Goal: Information Seeking & Learning: Learn about a topic

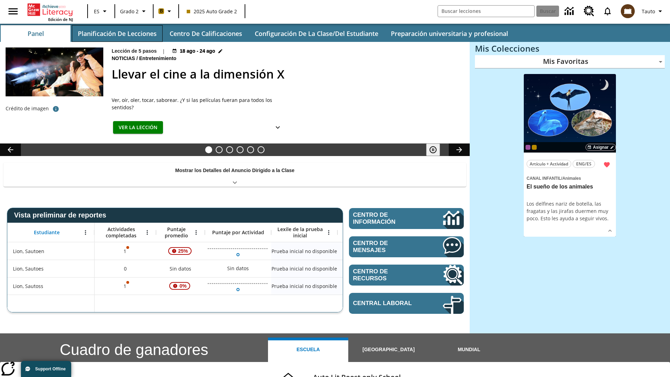
click at [117, 34] on button "Planificación de lecciones" at bounding box center [117, 33] width 91 height 17
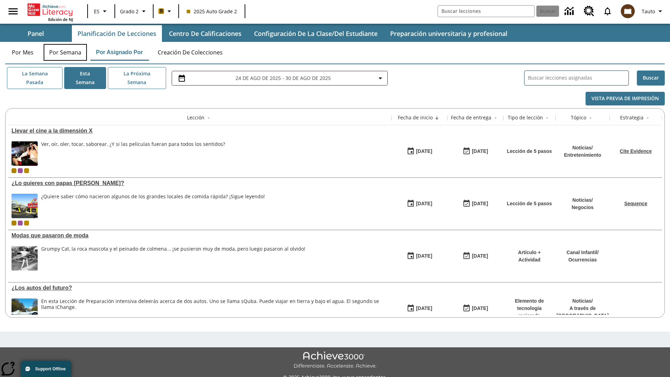
click at [65, 52] on button "Por semana" at bounding box center [65, 52] width 43 height 17
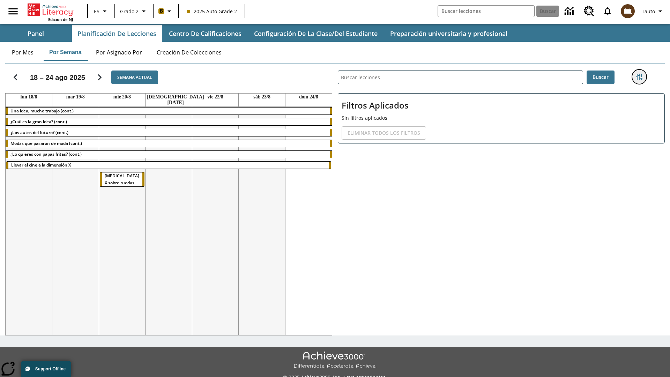
click at [639, 77] on icon "Menú lateral de filtros" at bounding box center [639, 77] width 6 height 6
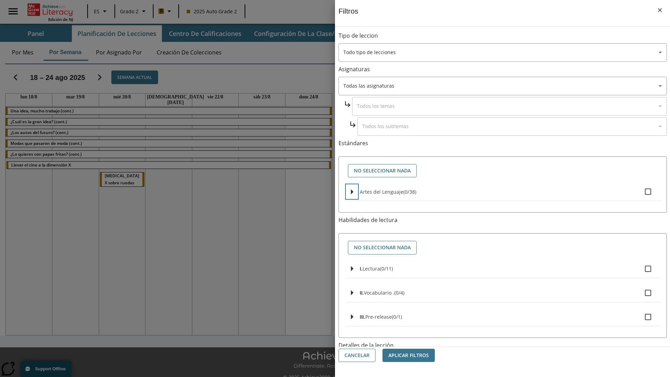
click at [352, 192] on icon "Seleccione estándares" at bounding box center [352, 191] width 2 height 5
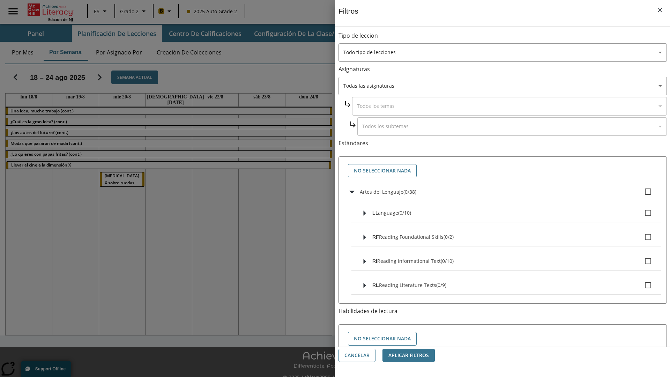
click at [508, 192] on label "Artes del Lenguaje ( 0 / 38 )" at bounding box center [508, 191] width 296 height 15
click at [641, 192] on input "Artes del Lenguaje ( 0 / 38 )" at bounding box center [648, 191] width 15 height 15
checkbox input "true"
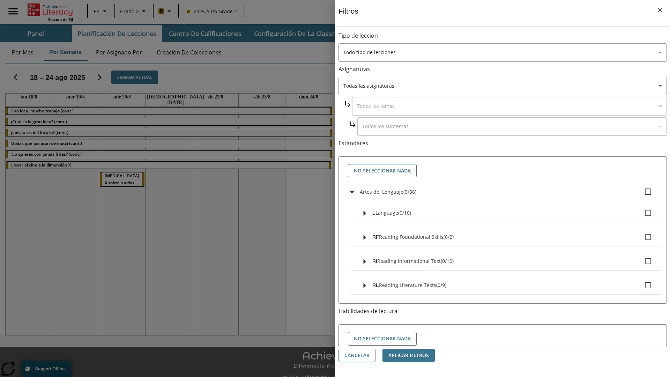
checkbox input "true"
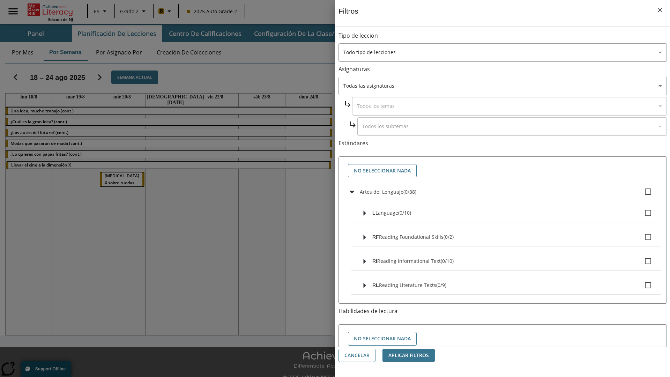
checkbox input "true"
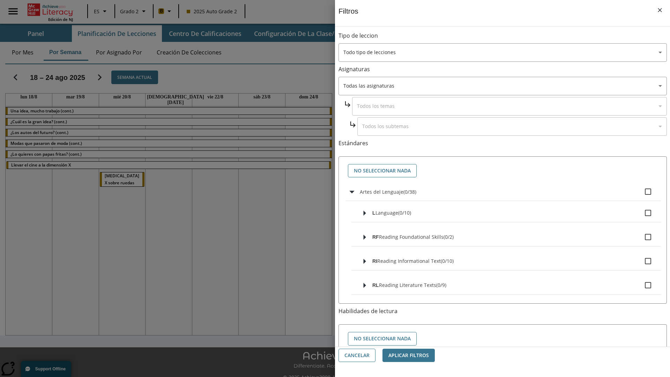
checkbox input "true"
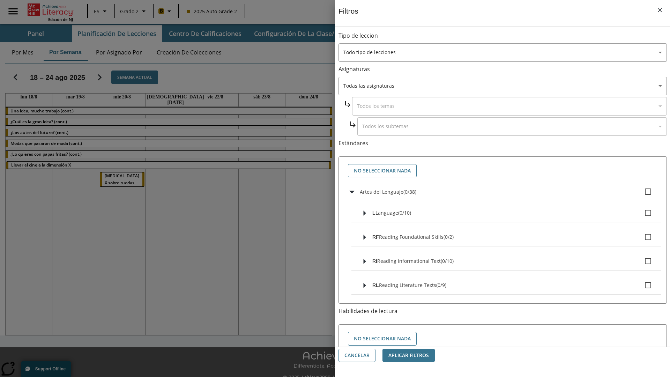
checkbox input "true"
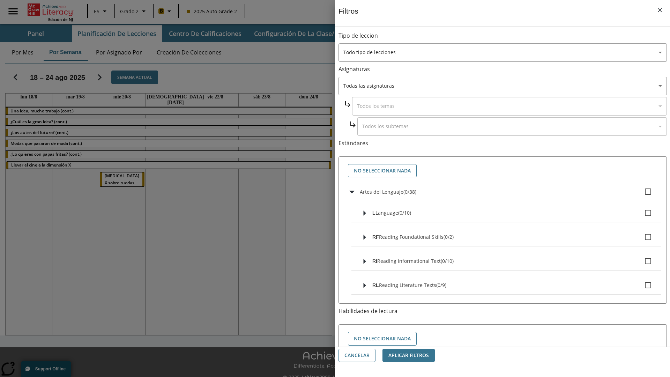
checkbox input "true"
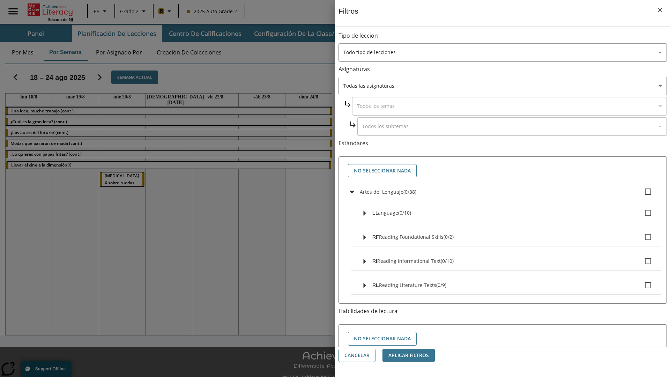
checkbox input "true"
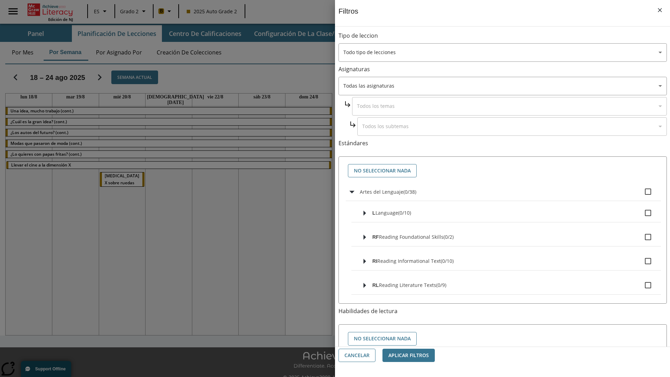
checkbox input "true"
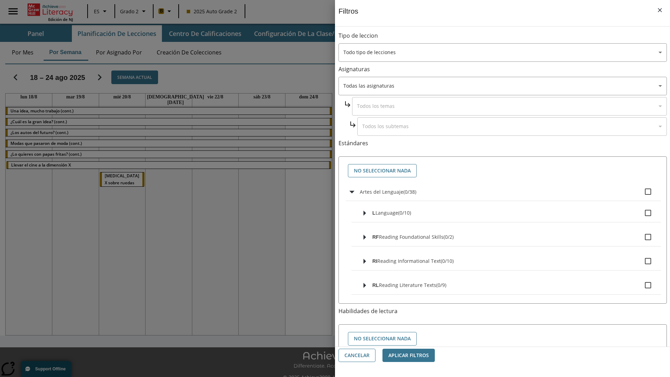
checkbox input "true"
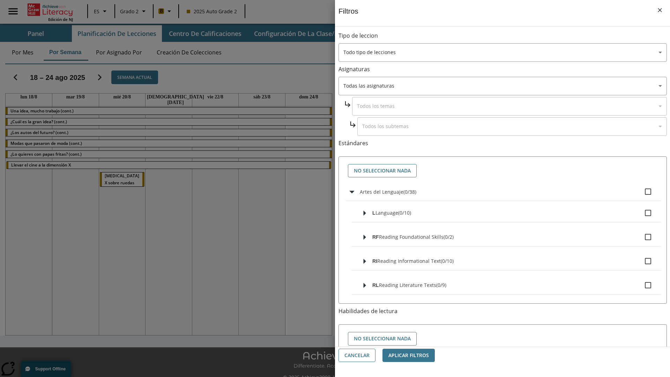
checkbox input "true"
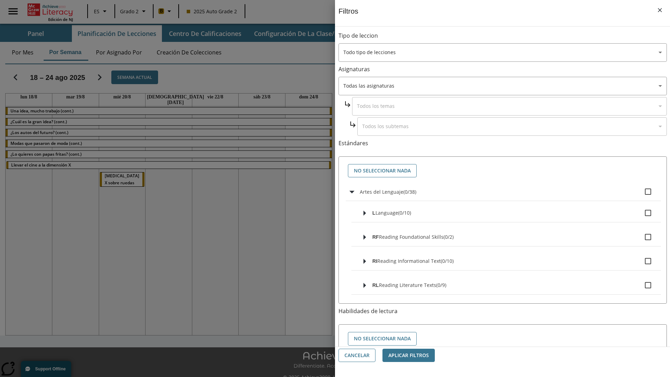
checkbox input "true"
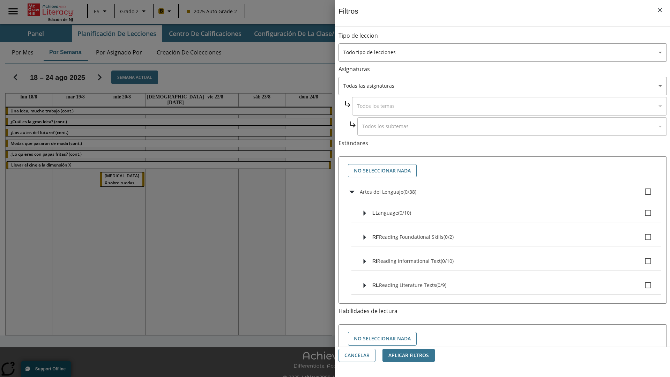
checkbox input "true"
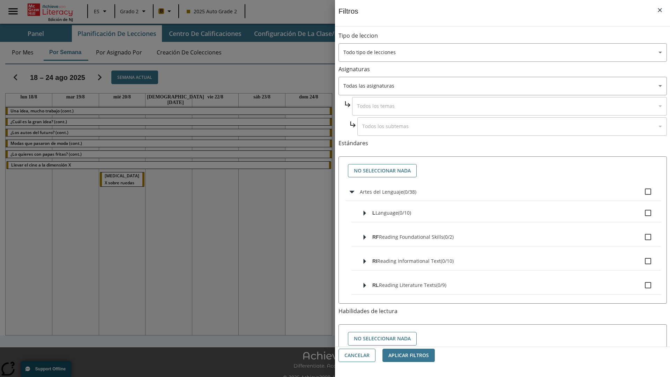
checkbox input "true"
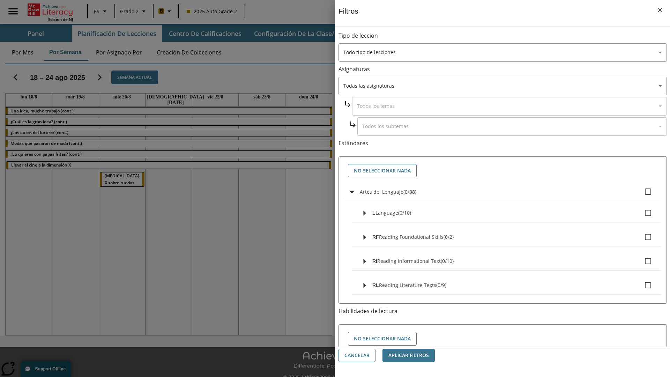
checkbox input "true"
click at [382, 171] on button "No seleccionar nada" at bounding box center [382, 171] width 69 height 14
checkbox input "false"
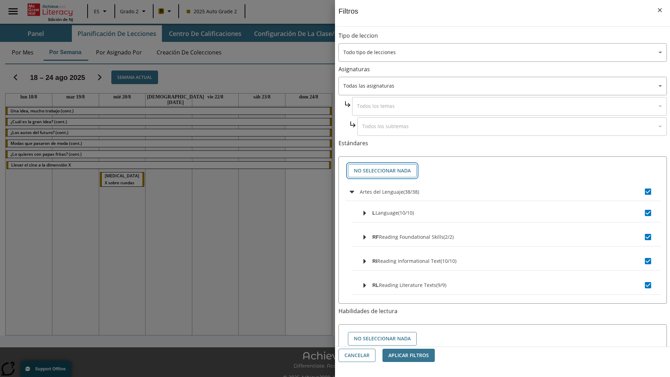
checkbox input "false"
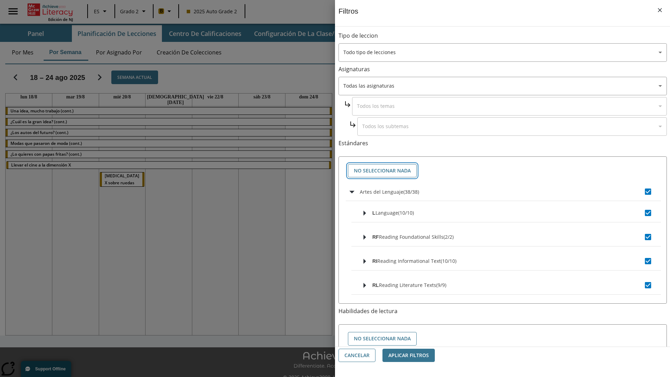
checkbox input "false"
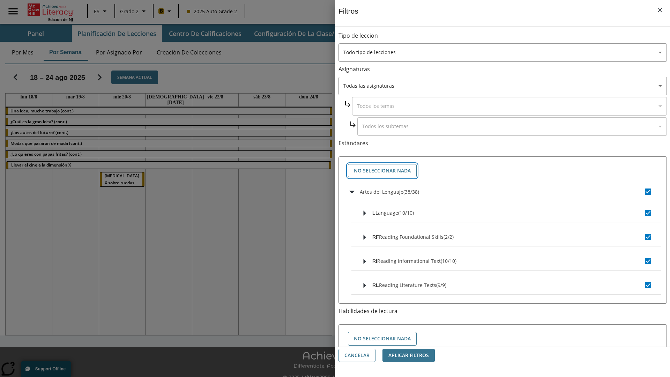
checkbox input "false"
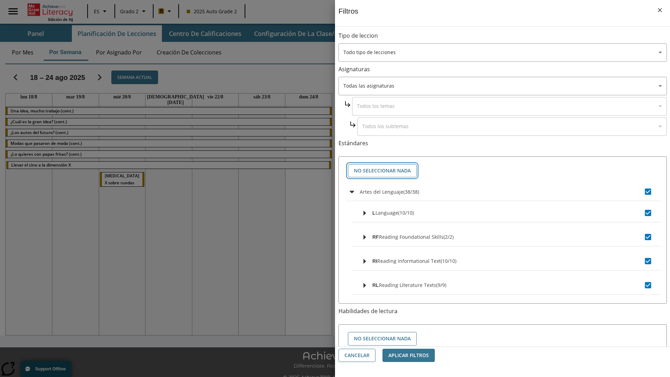
checkbox input "false"
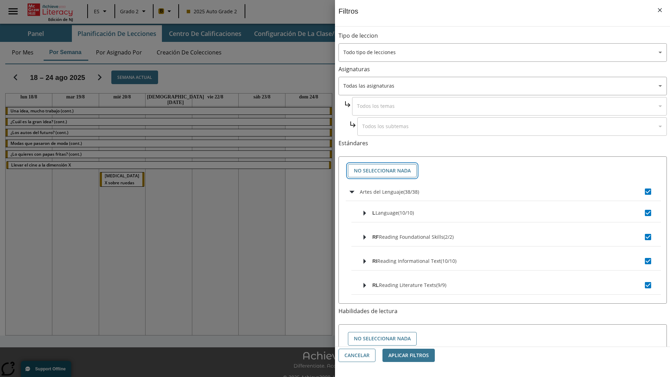
checkbox input "false"
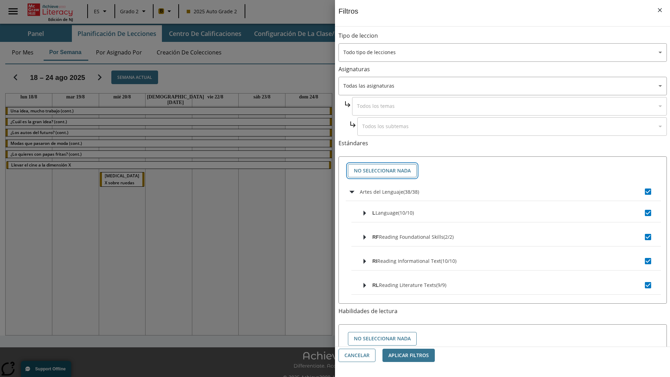
checkbox input "false"
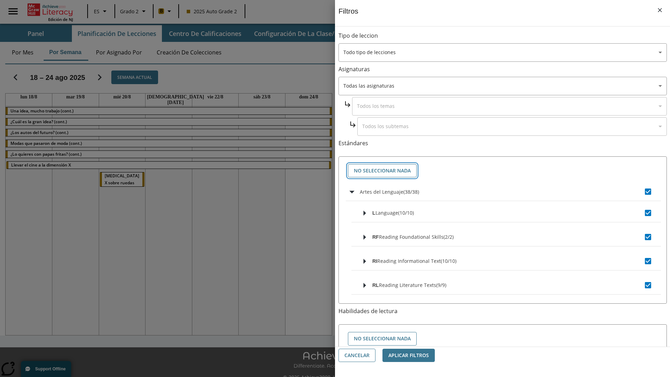
checkbox input "false"
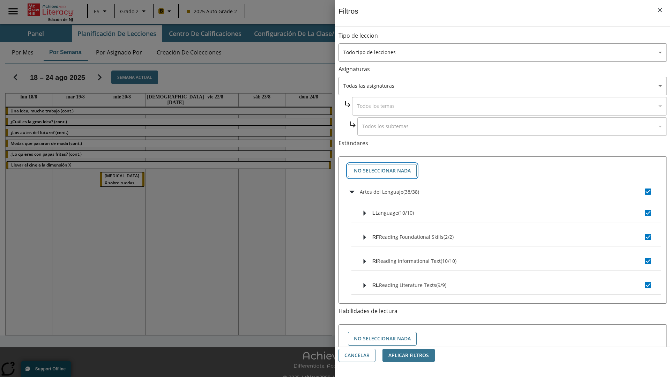
checkbox input "false"
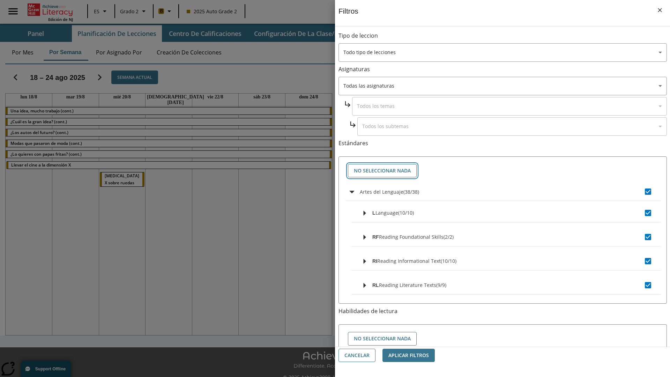
checkbox input "false"
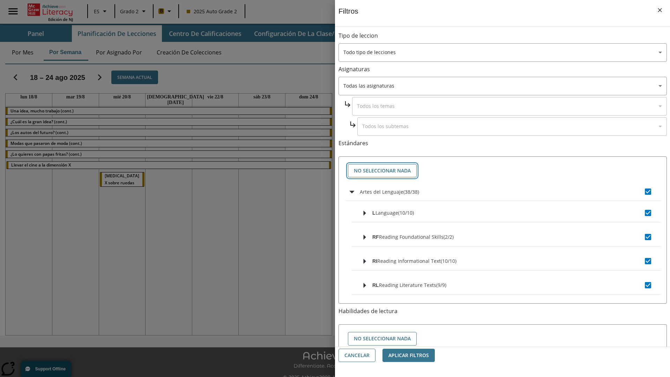
checkbox input "false"
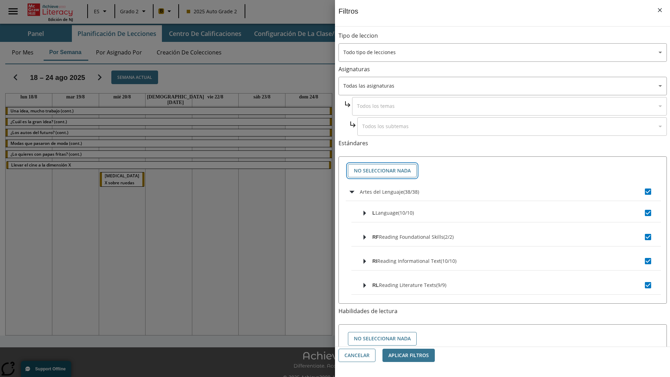
checkbox input "false"
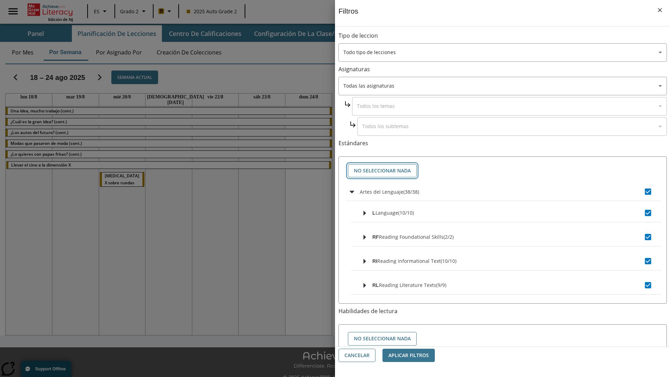
checkbox input "false"
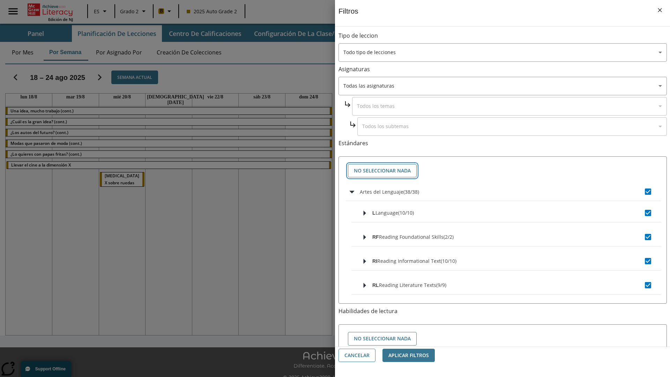
checkbox input "false"
click at [357, 355] on button "Cancelar" at bounding box center [357, 356] width 37 height 14
click at [50, 9] on icon "Portada" at bounding box center [51, 9] width 46 height 13
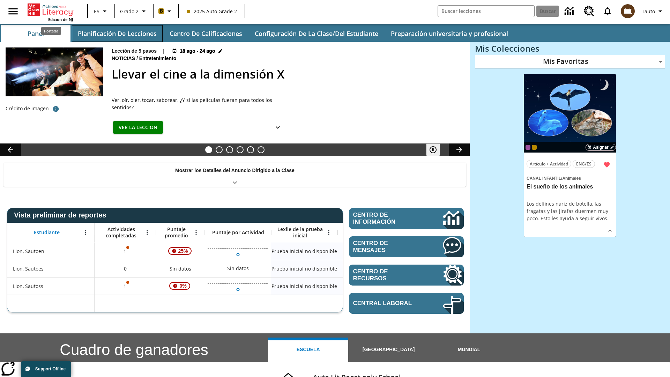
click at [117, 34] on button "Planificación de lecciones" at bounding box center [117, 33] width 91 height 17
